Goal: Navigation & Orientation: Find specific page/section

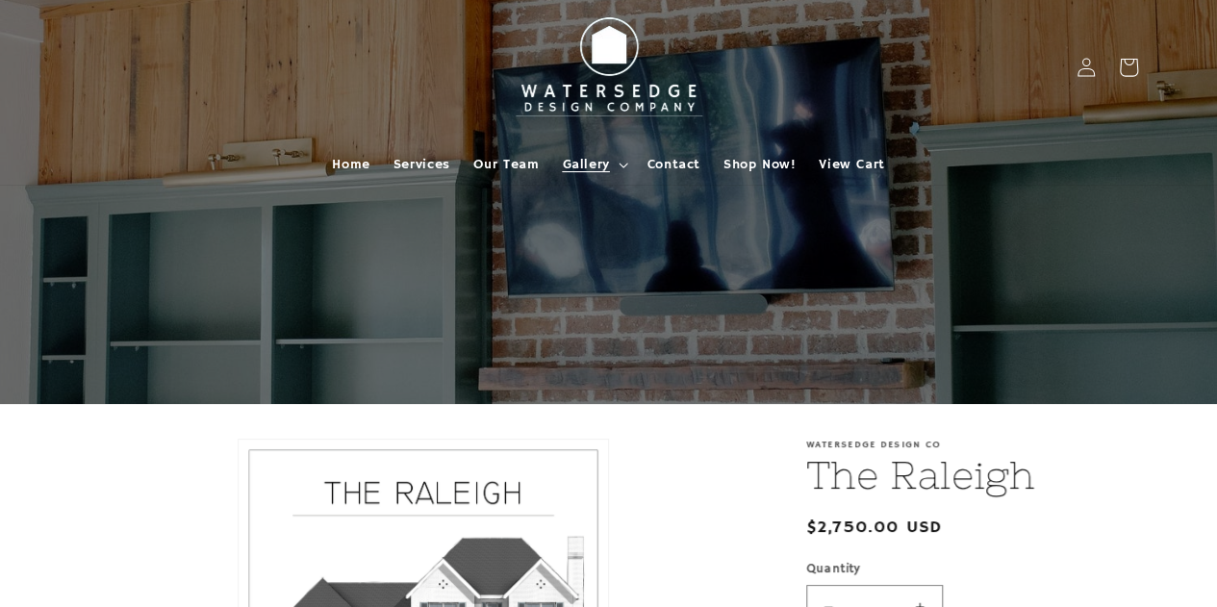
click at [568, 168] on span "Gallery" at bounding box center [585, 164] width 47 height 17
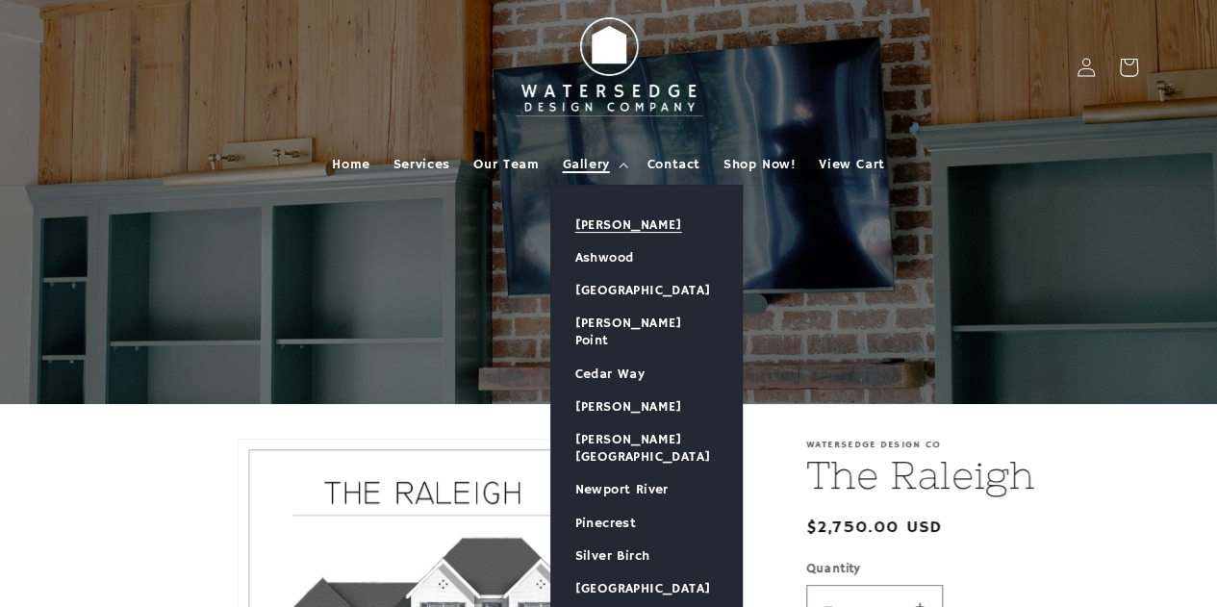
click at [632, 226] on link "[PERSON_NAME]" at bounding box center [646, 225] width 190 height 33
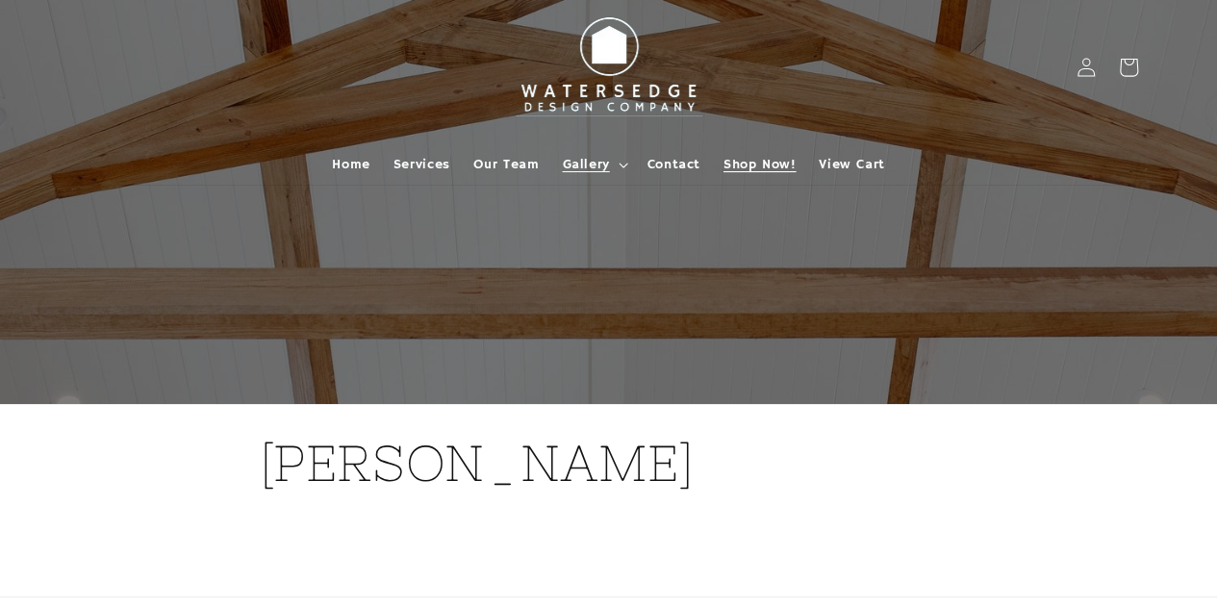
click at [748, 163] on span "Shop Now!" at bounding box center [759, 164] width 72 height 17
